Goal: Check status: Check status

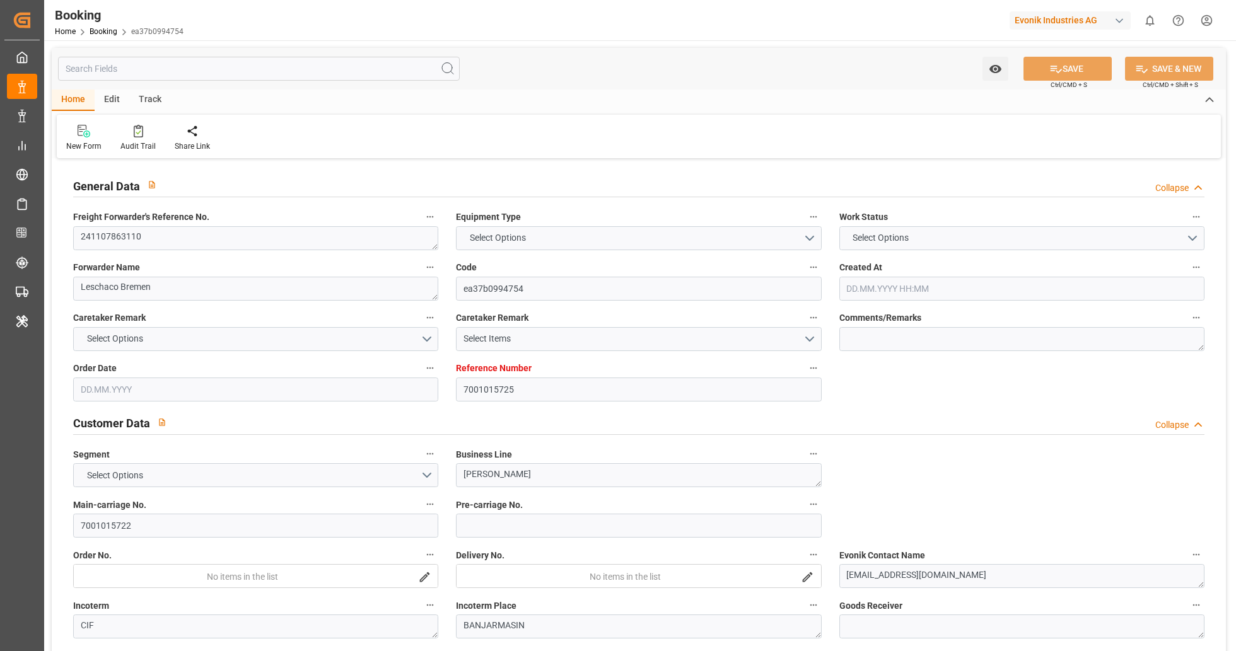
type input "7001015725"
type input "9839131"
type input "9649598"
type input "CMACGM"
type input "CMA CGM Group"
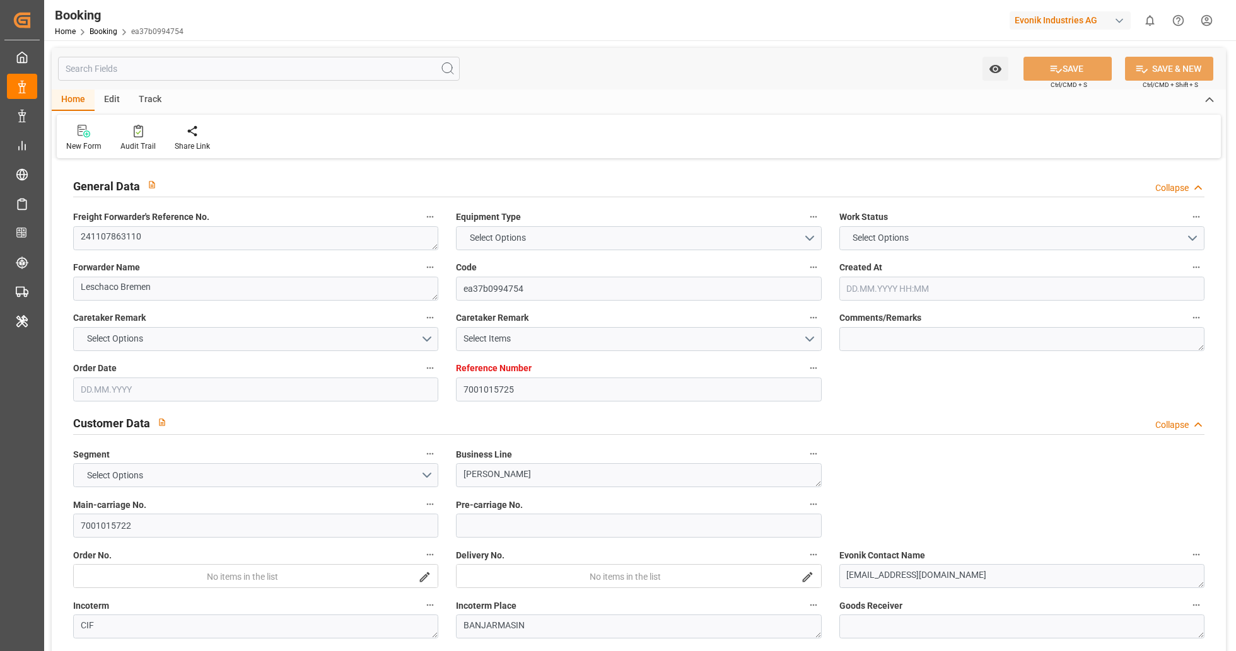
type input "NLRTM"
type input "IDBDJ"
type input "MYPKG"
type input "IDJKT"
type input "SGSIN"
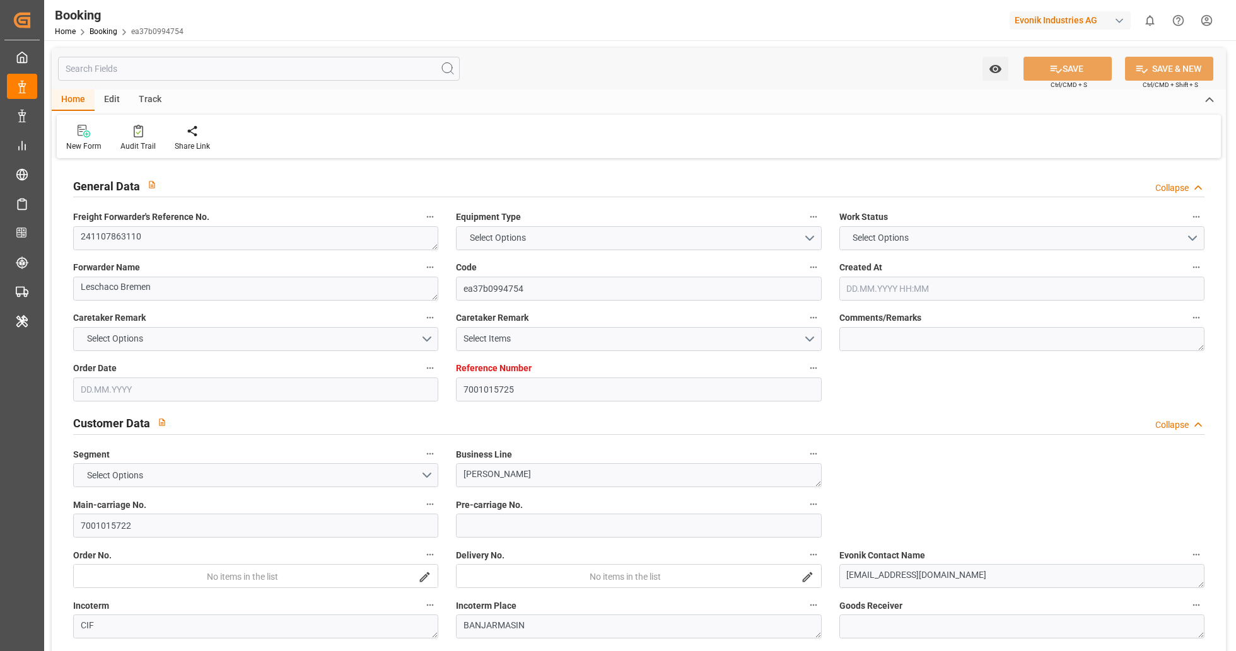
type input "49"
type input "0"
type input "-112"
type input "NLRTM"
type input "9871476"
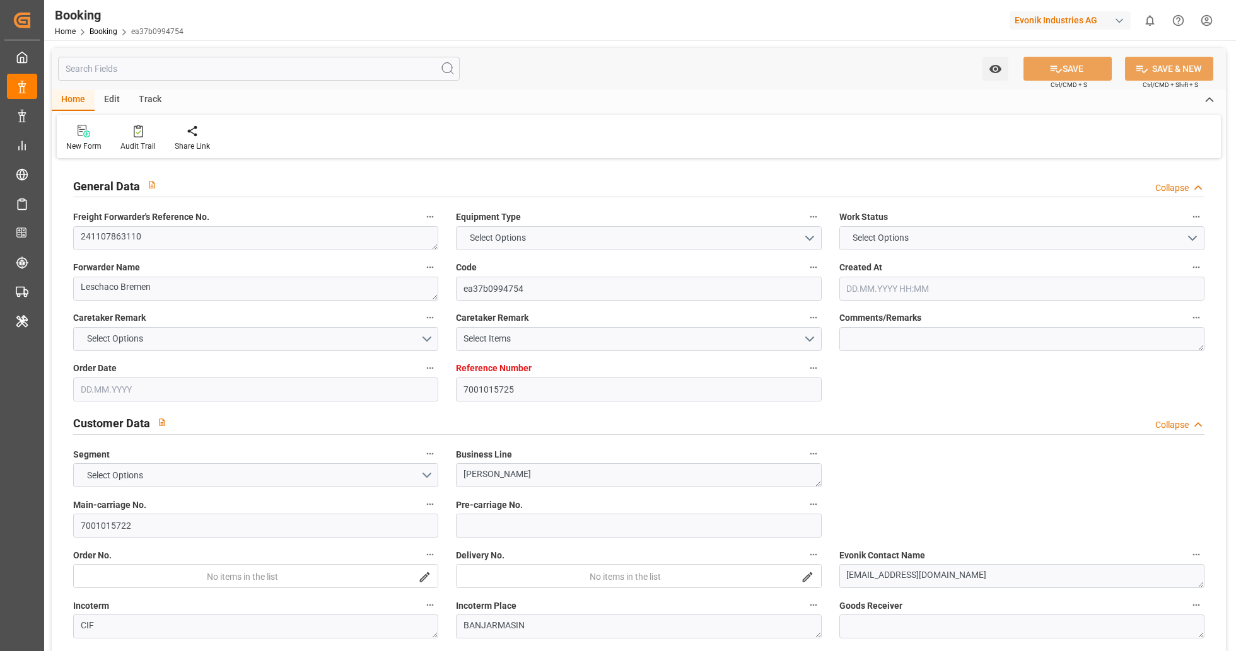
type input "9351141"
type input "9795646"
type input "GRPIR"
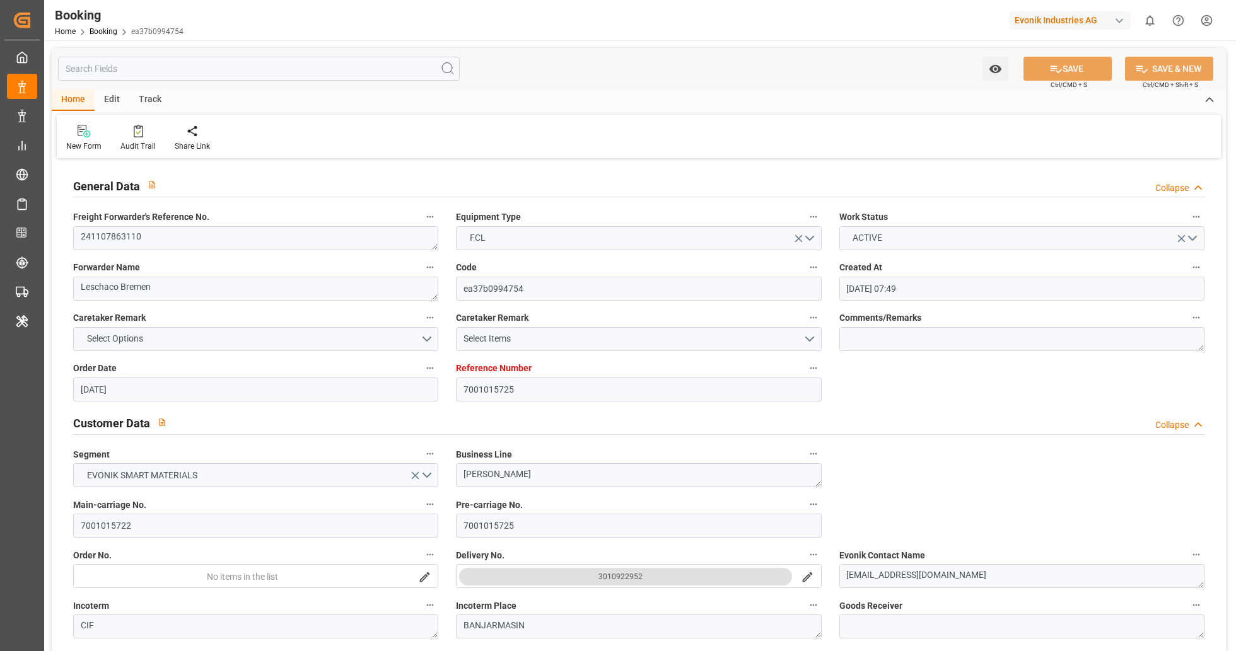
type input "[DATE] 07:49"
type input "[DATE]"
type input "[DATE] 00:00"
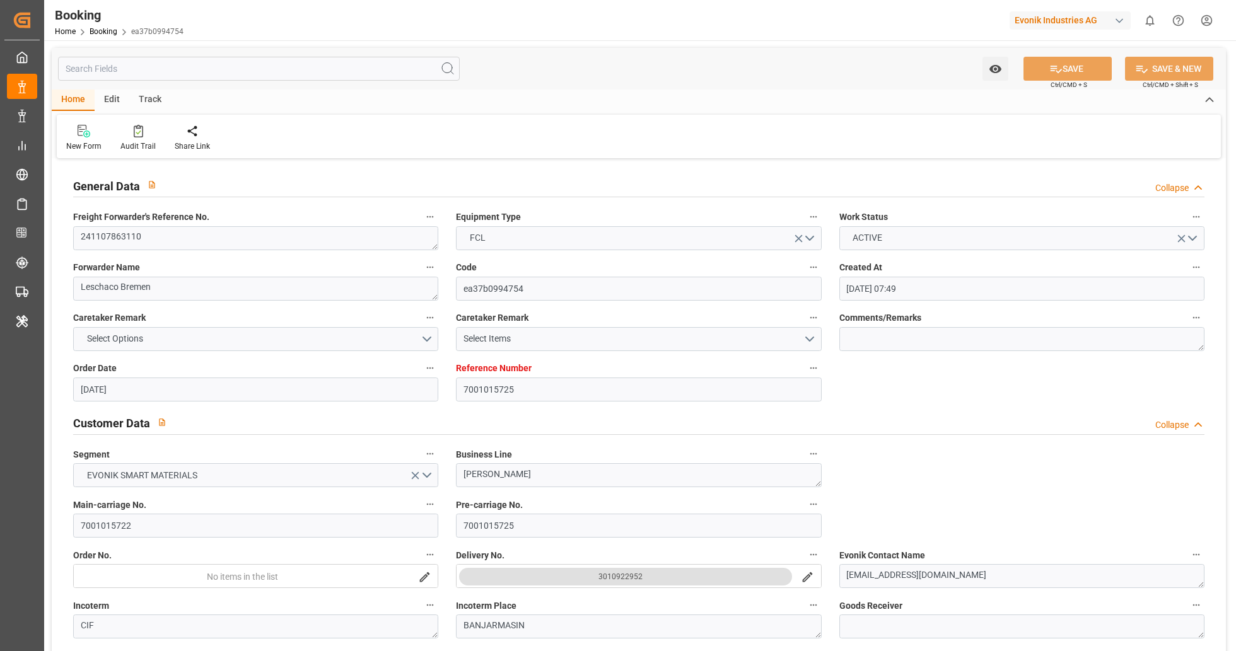
type input "[DATE] 00:00"
type input "[DATE] 20:08"
type input "[DATE] 00:00"
type input "[DATE]"
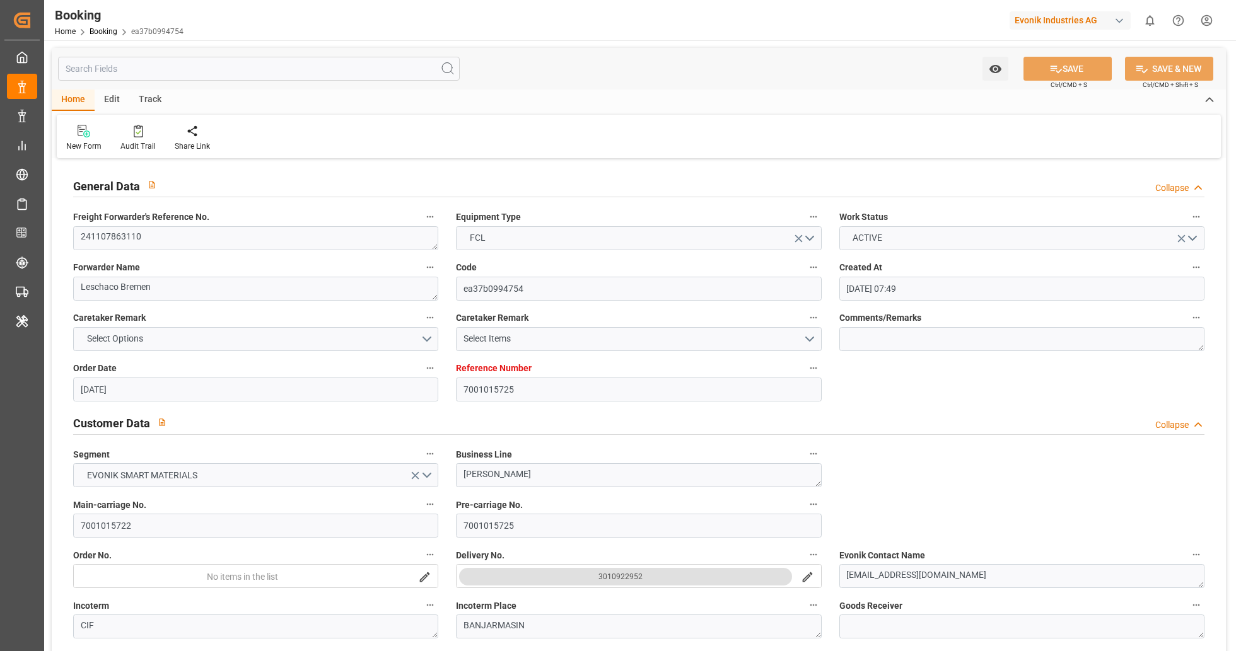
type input "[DATE] 21:08"
type input "[DATE] 17:08"
type input "[DATE] 00:00"
type input "[DATE]"
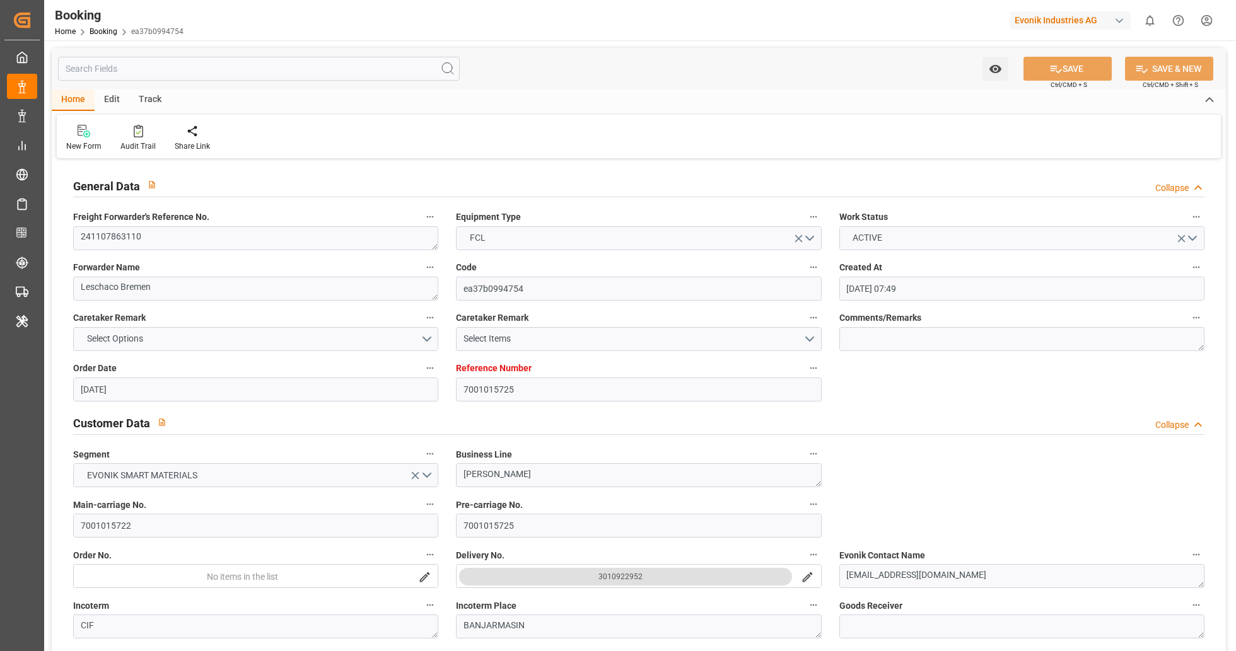
type input "[DATE] 00:00"
type input "[DATE] 09:55"
type input "[DATE] 00:00"
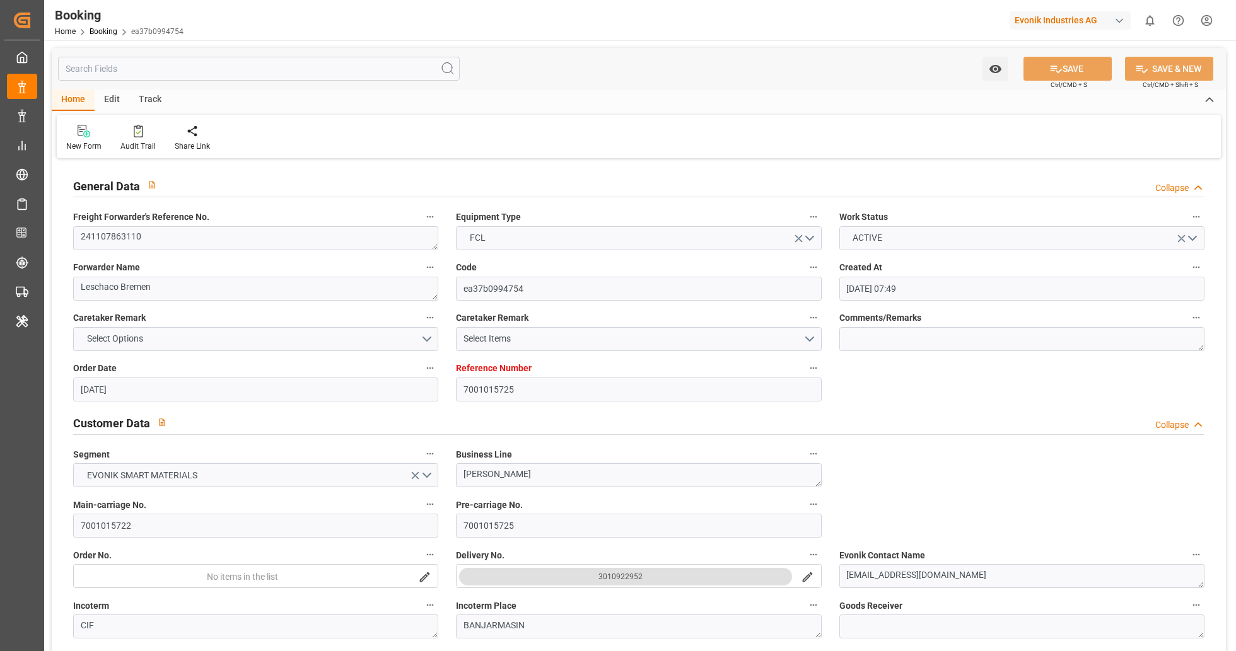
type input "[DATE] 05:42"
type input "[DATE] 00:00"
type input "[DATE] 07:00"
type input "[DATE] 00:00"
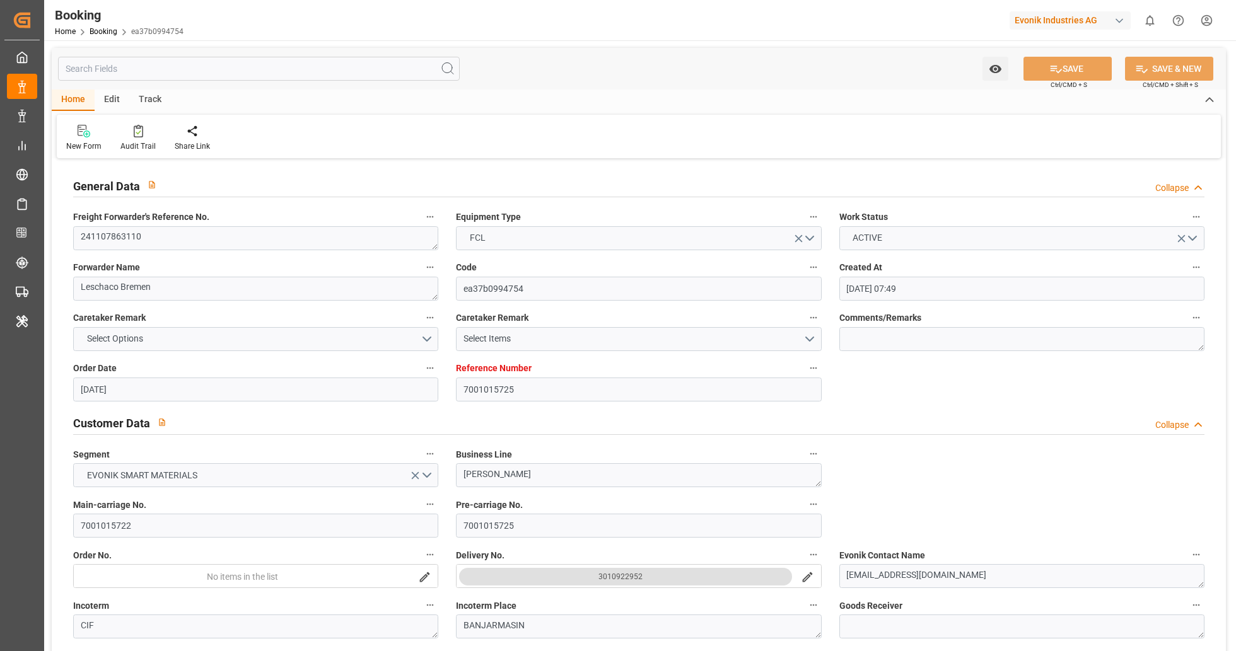
type input "[DATE] 00:00"
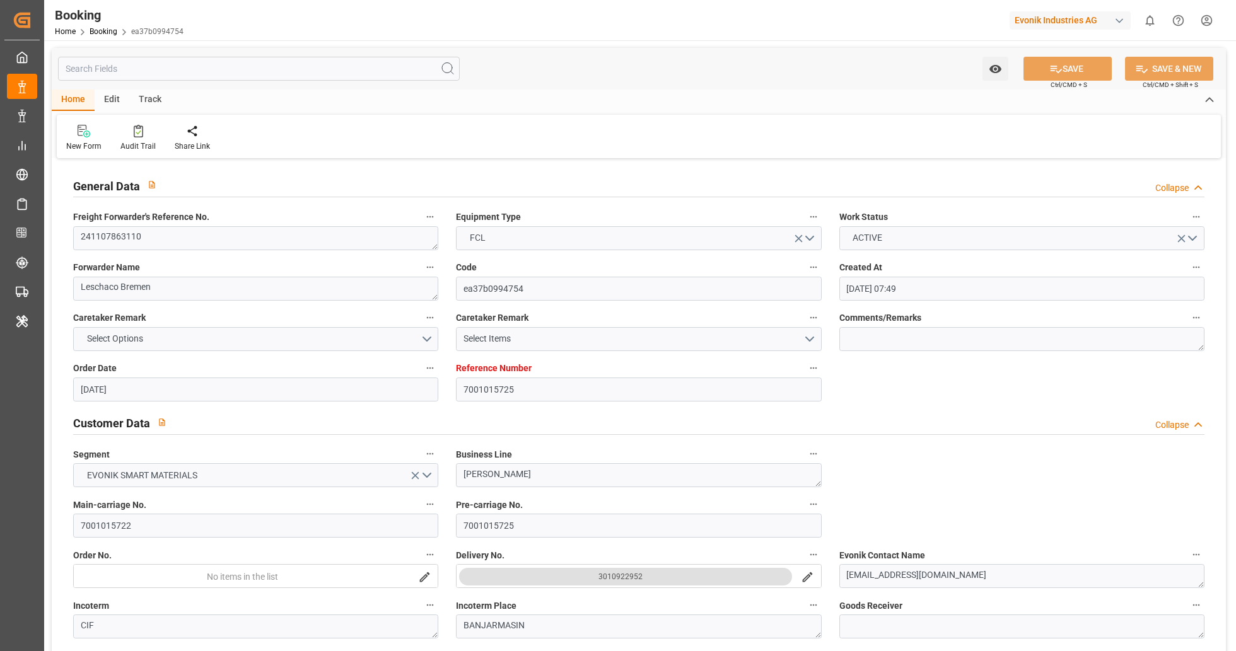
type input "[DATE] 00:00"
type input "[DATE]"
type input "[DATE] 07:36"
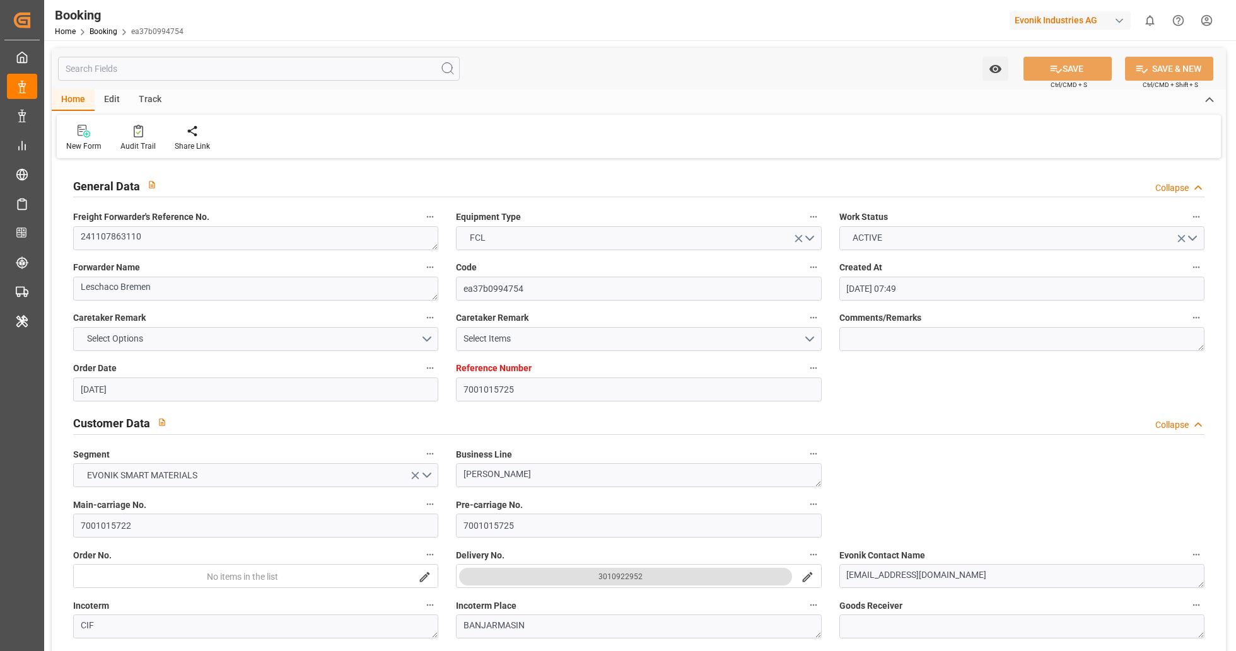
type input "[DATE]"
type input "[DATE] 22:44"
type input "[DATE] 09:12"
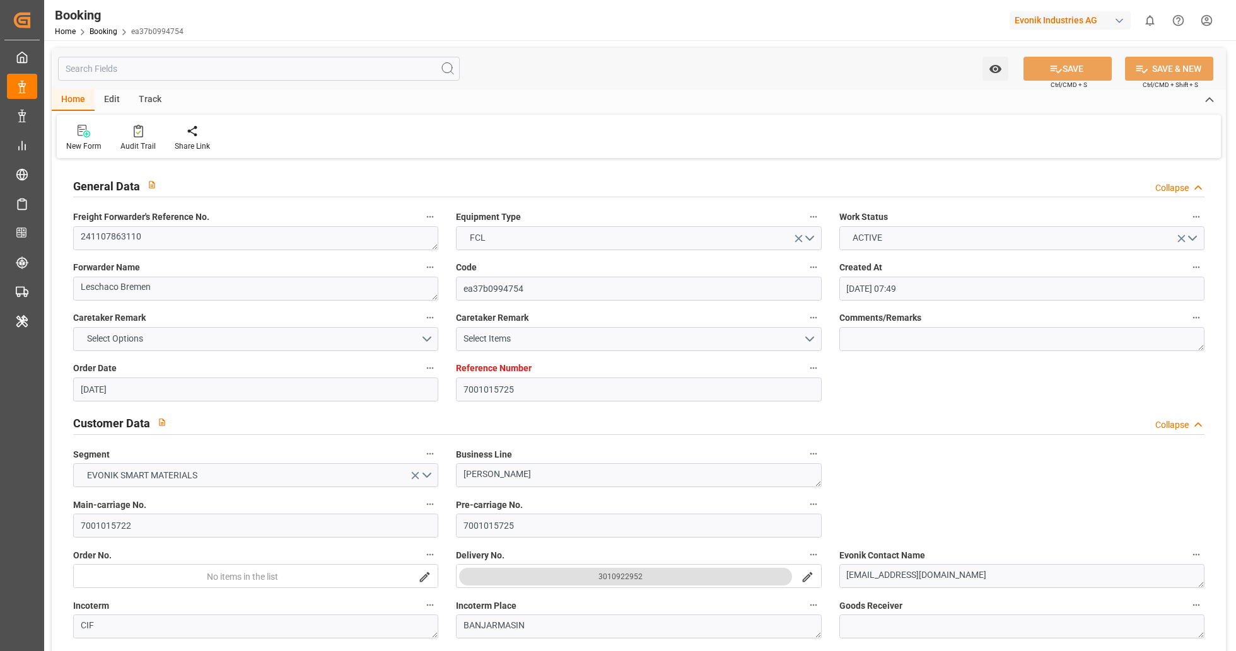
type input "[DATE] 05:46"
type input "[DATE] 06:37"
type input "[DATE] 08:56"
type input "[DATE] 17:09"
type input "[DATE] 12:52"
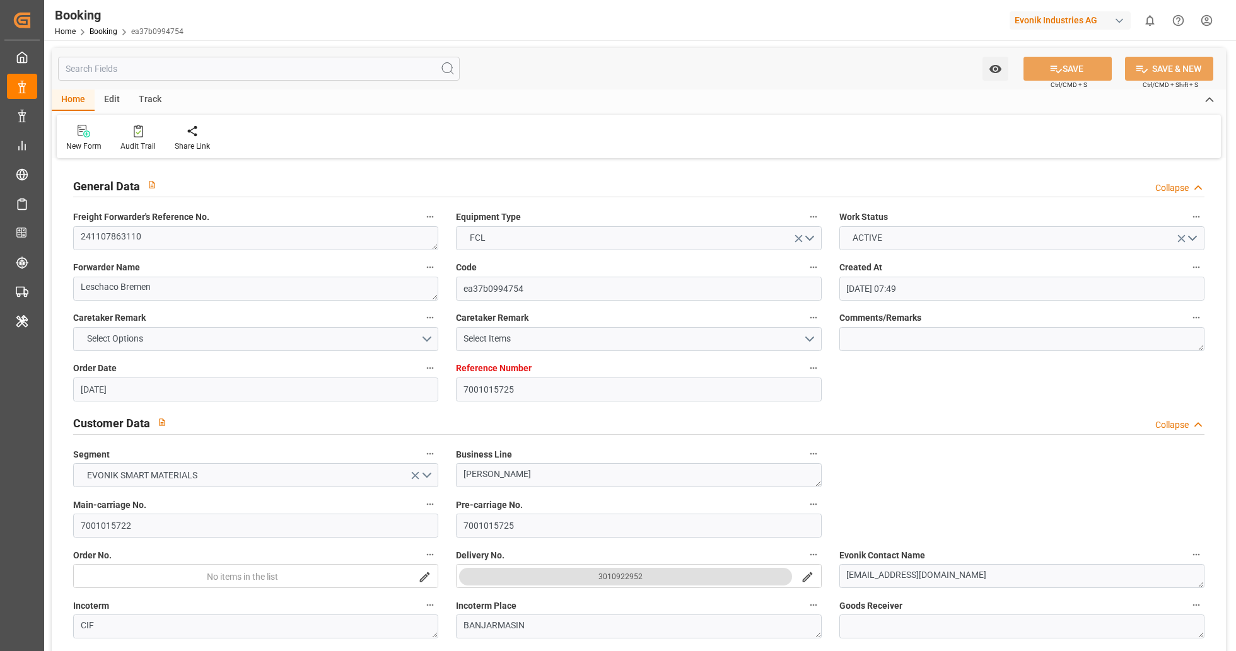
type input "[DATE] 23:34"
type input "[DATE] 12:01"
type input "[DATE] 17:10"
type input "[DATE] 07:30"
type input "[DATE] 04:17"
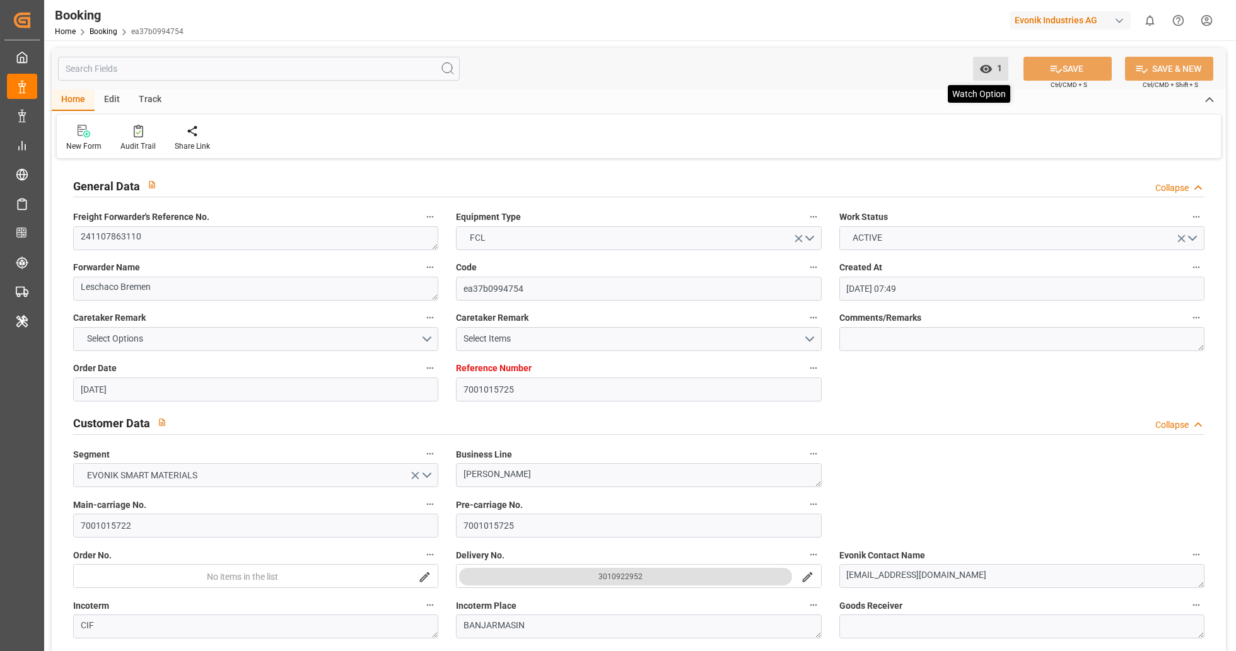
click at [986, 67] on icon "open menu" at bounding box center [985, 69] width 12 height 8
click at [811, 108] on div "Home Edit Track" at bounding box center [639, 100] width 1174 height 21
